Goal: Information Seeking & Learning: Learn about a topic

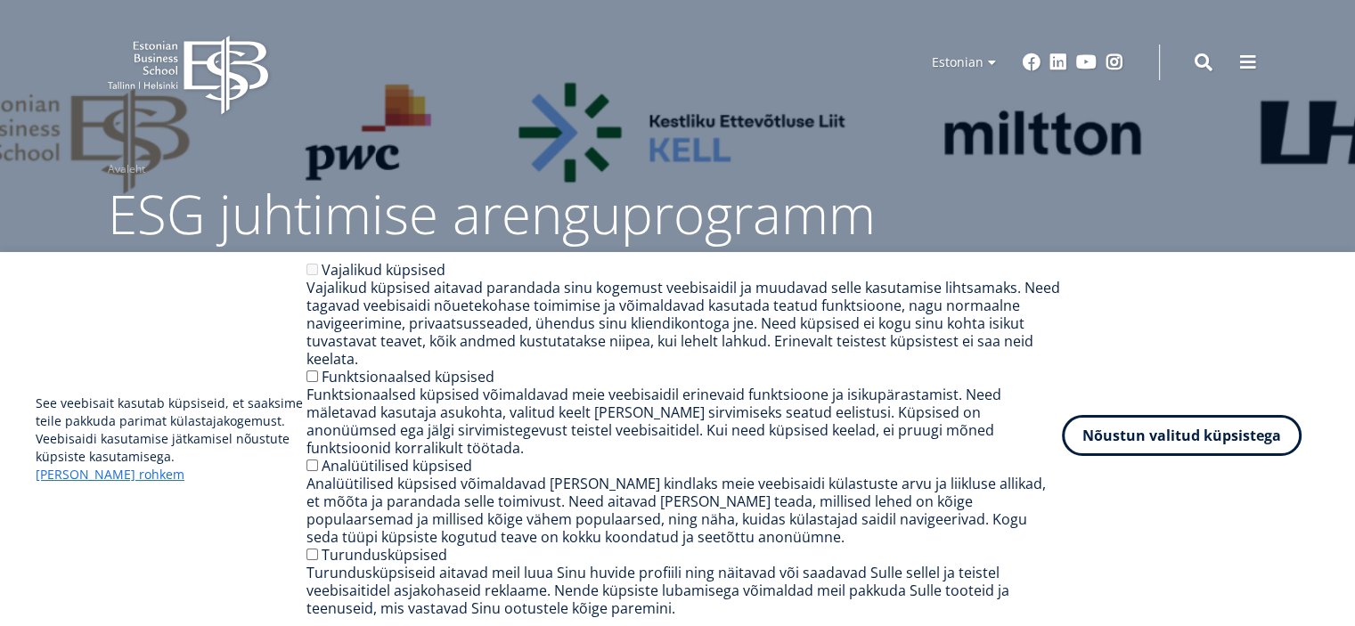
click at [1221, 456] on button "Nõustun valitud küpsistega" at bounding box center [1182, 435] width 240 height 41
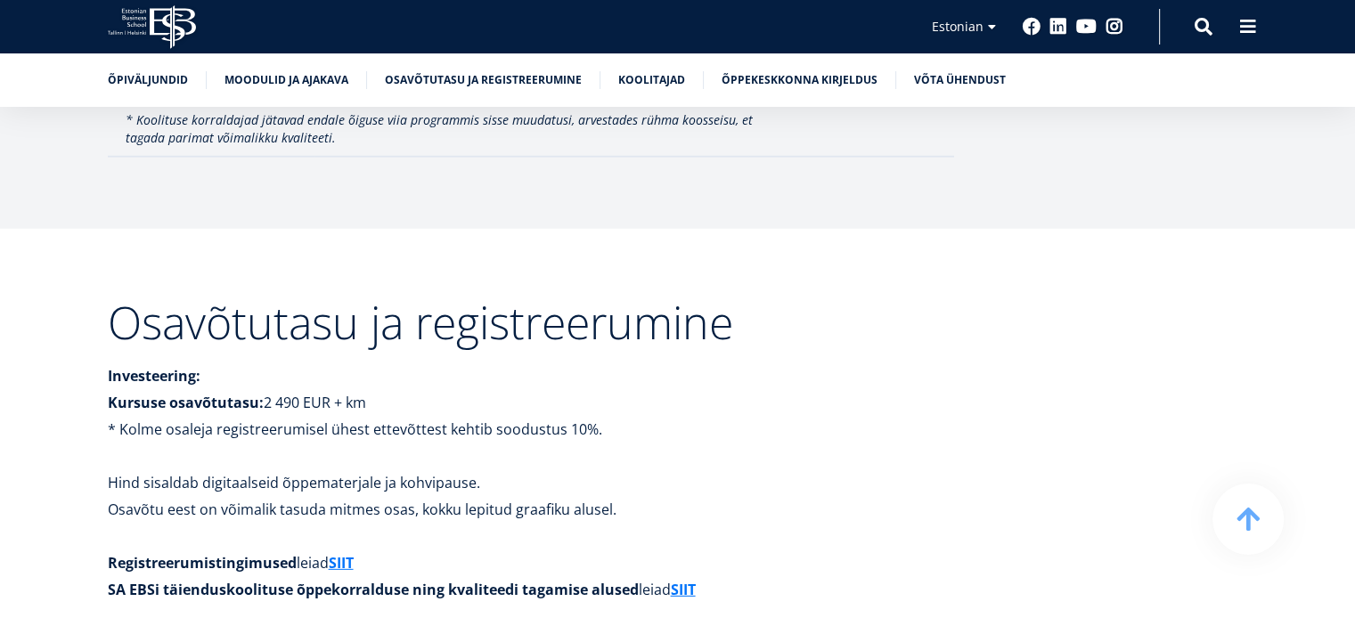
scroll to position [5135, 0]
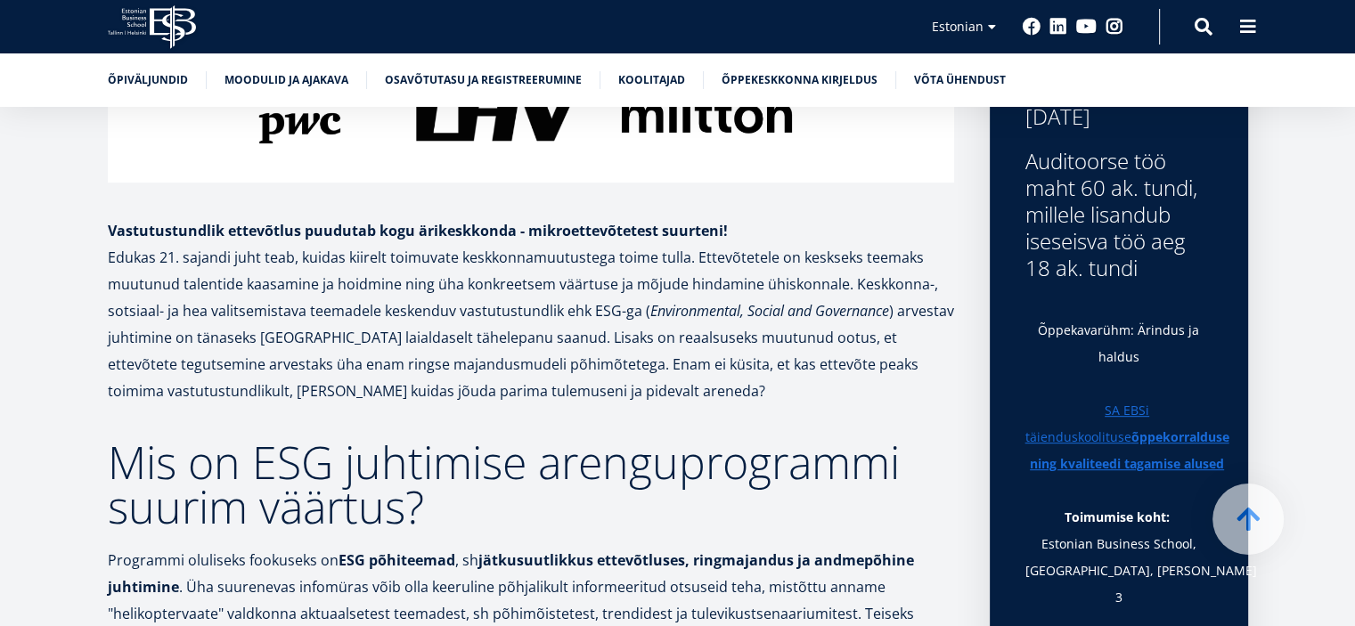
scroll to position [791, 0]
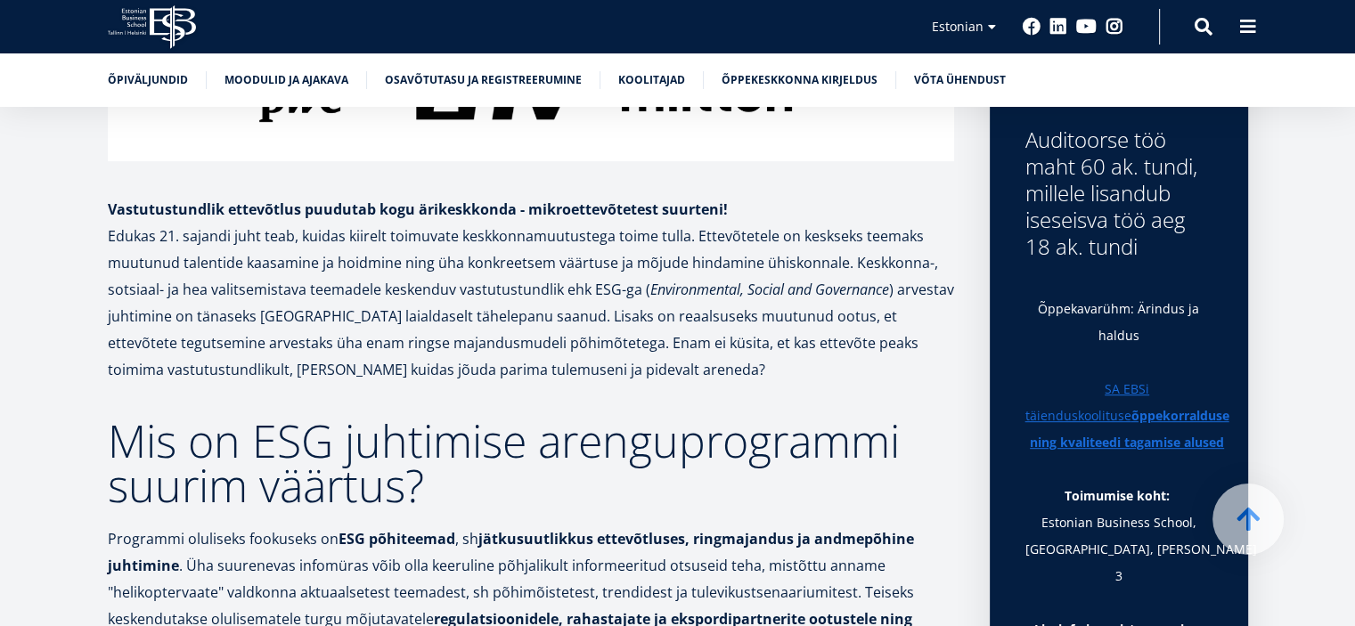
drag, startPoint x: 1362, startPoint y: 35, endPoint x: 1360, endPoint y: 87, distance: 52.6
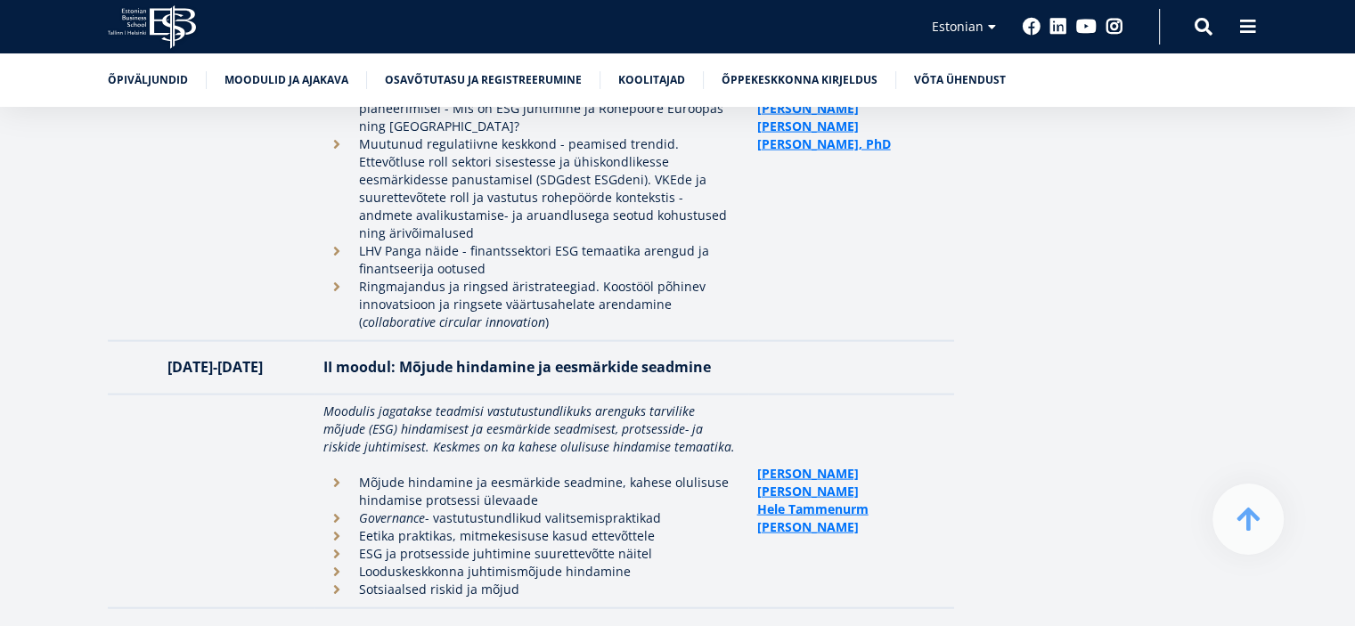
scroll to position [3919, 0]
